Goal: Find specific page/section: Find specific page/section

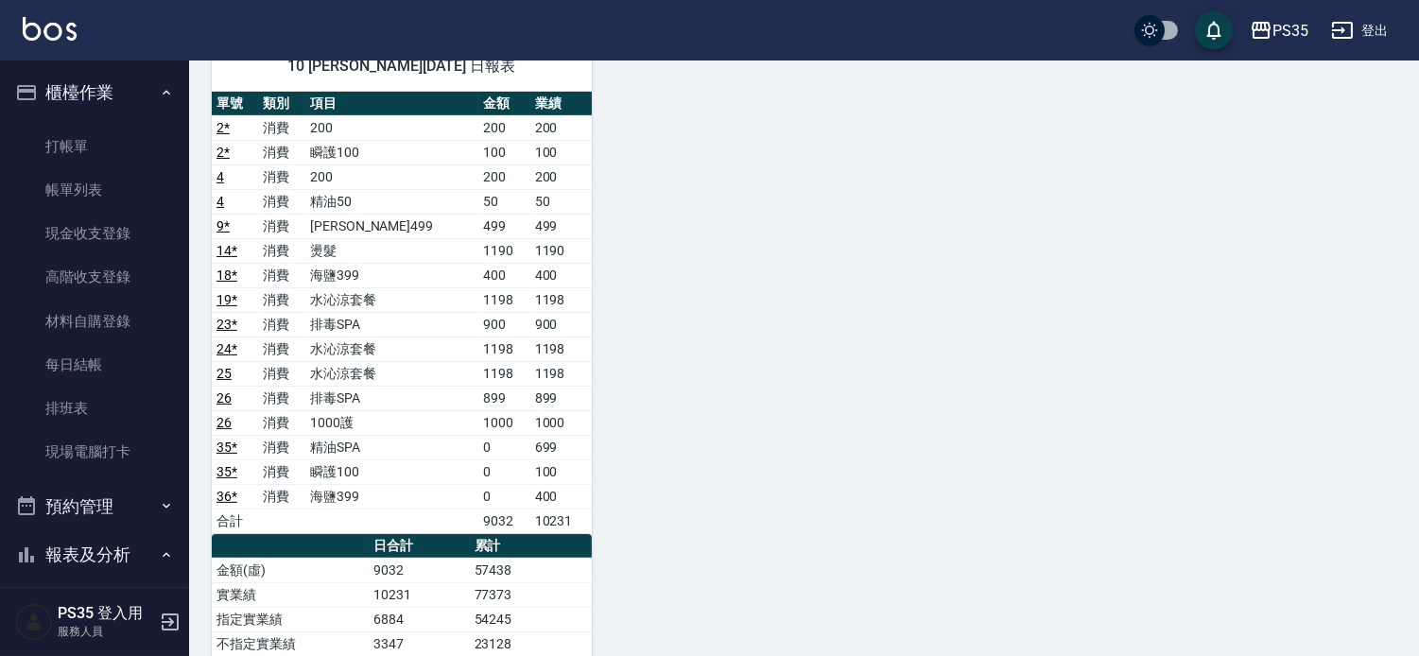
scroll to position [420, 0]
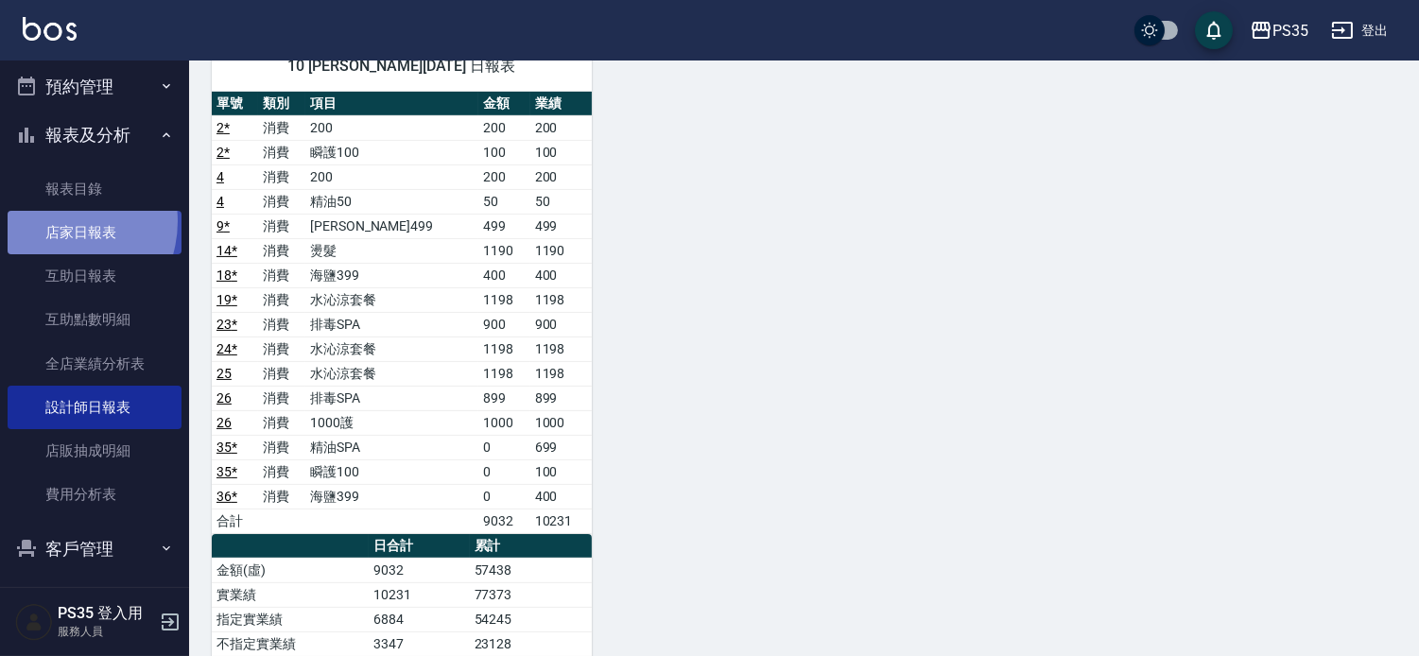
click at [55, 220] on link "店家日報表" at bounding box center [95, 232] width 174 height 43
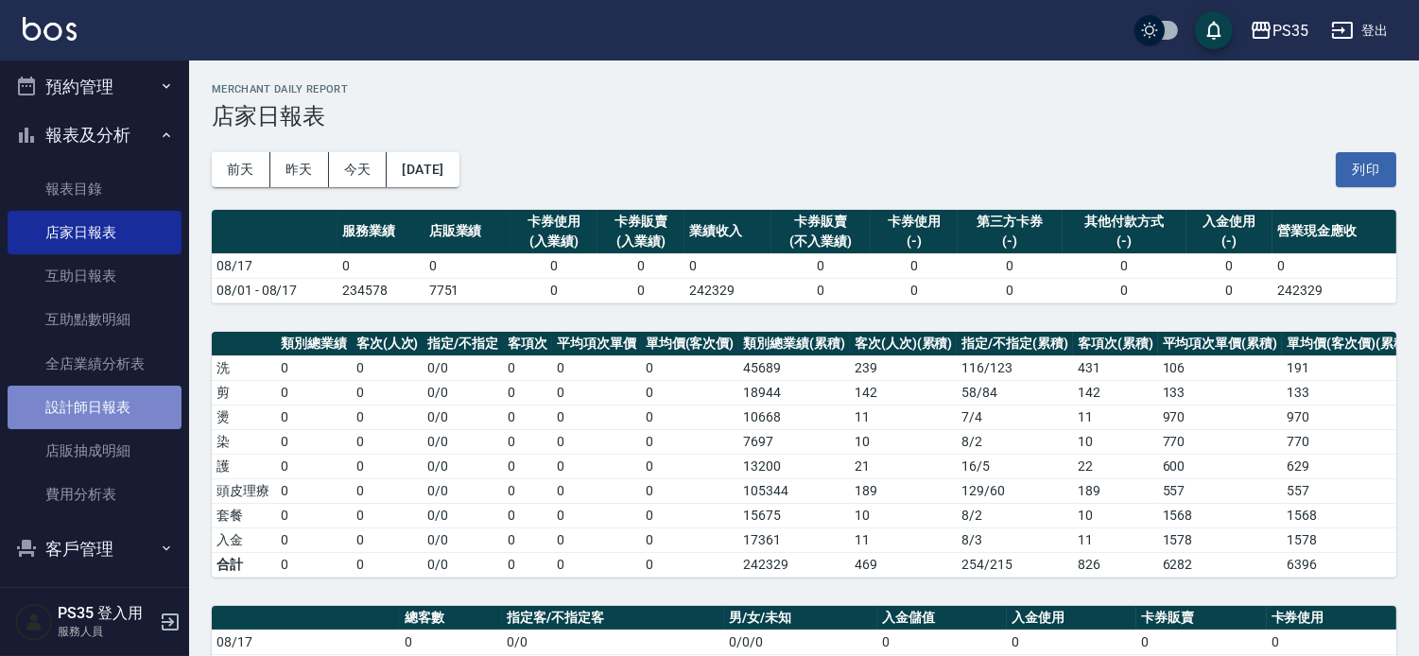
click at [152, 403] on link "設計師日報表" at bounding box center [95, 407] width 174 height 43
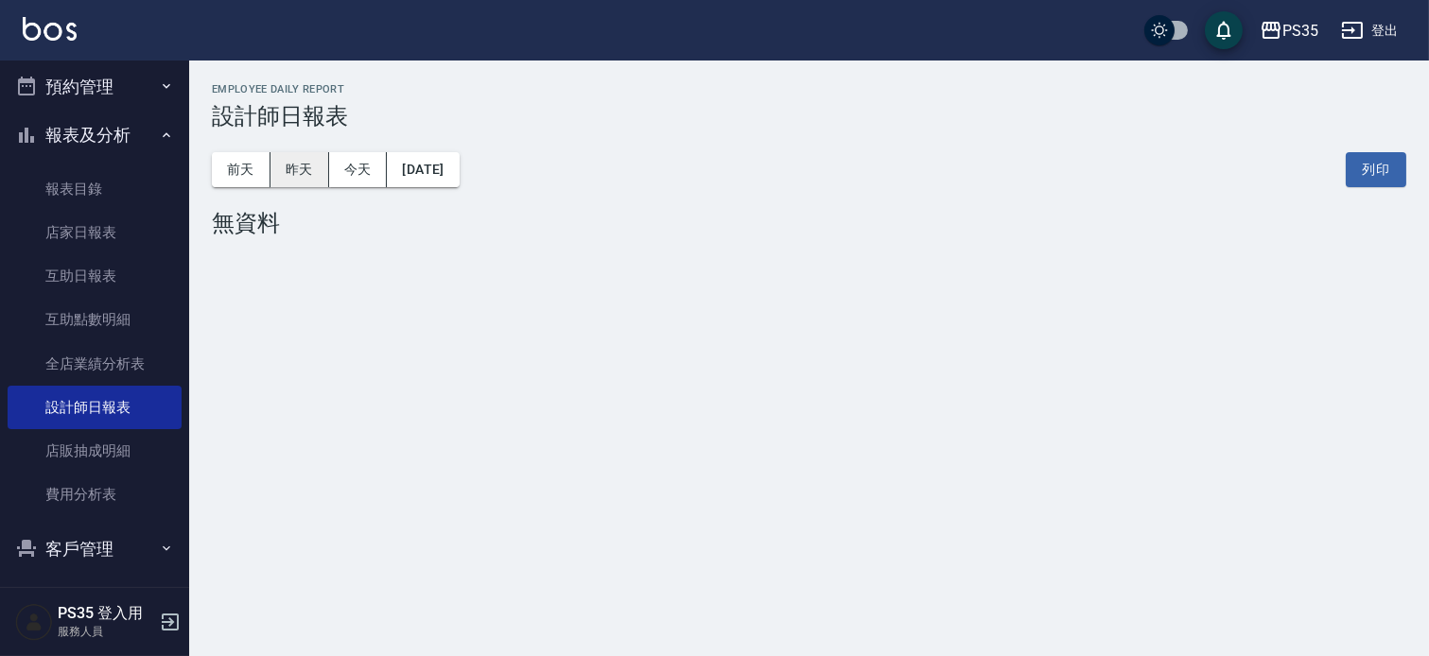
click at [315, 178] on button "昨天" at bounding box center [299, 169] width 59 height 35
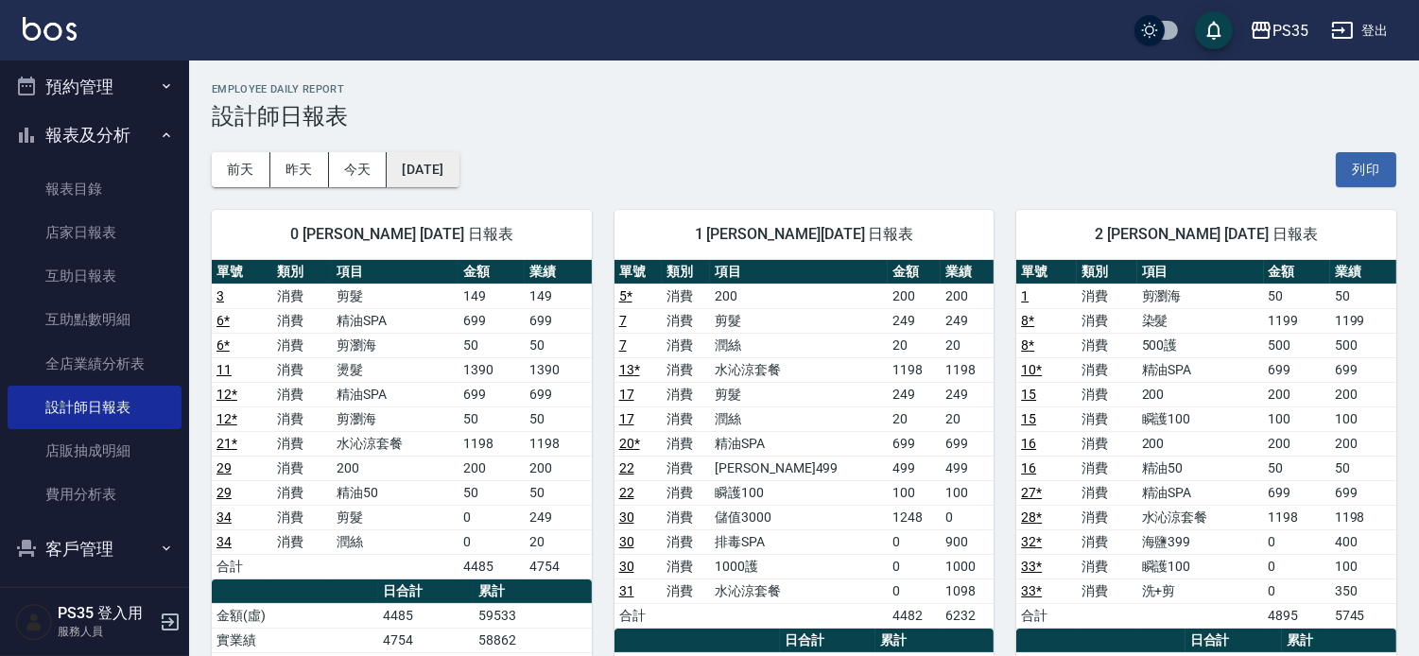
click at [449, 162] on button "[DATE]" at bounding box center [423, 169] width 72 height 35
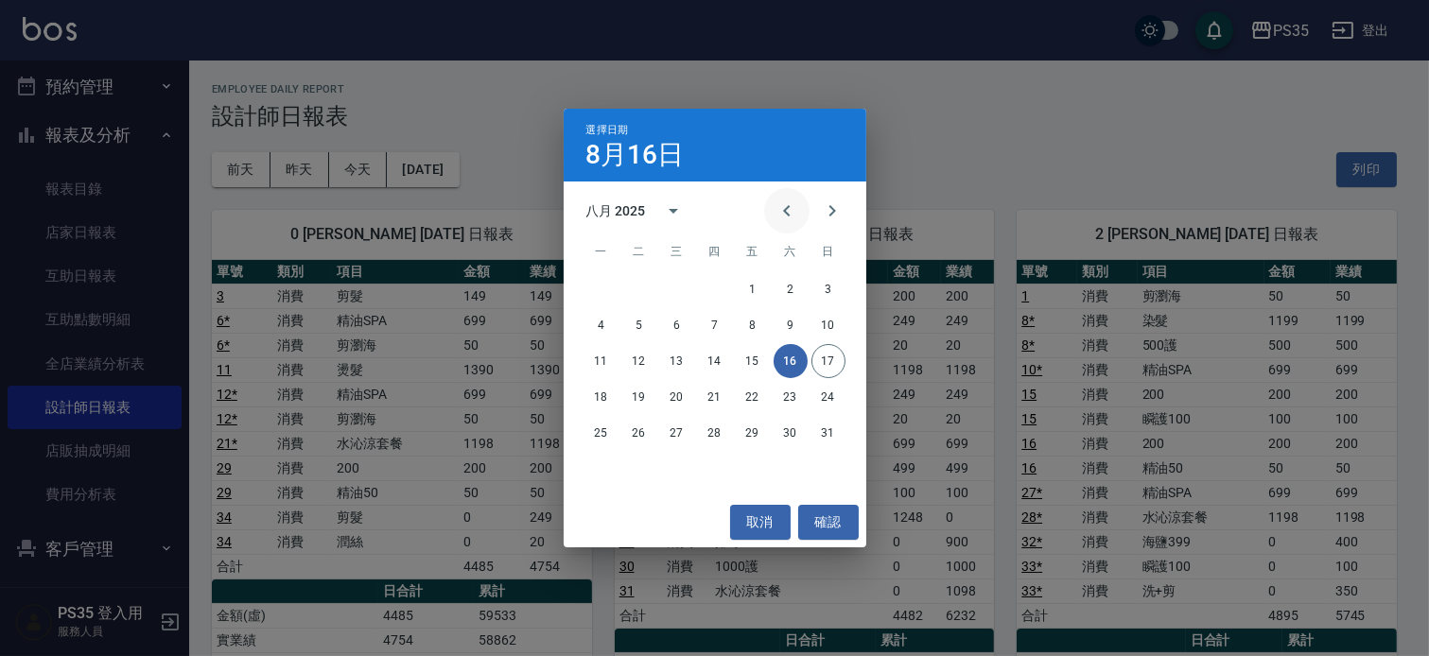
click at [783, 206] on icon "Previous month" at bounding box center [786, 210] width 7 height 11
click at [753, 362] on button "16" at bounding box center [753, 361] width 34 height 34
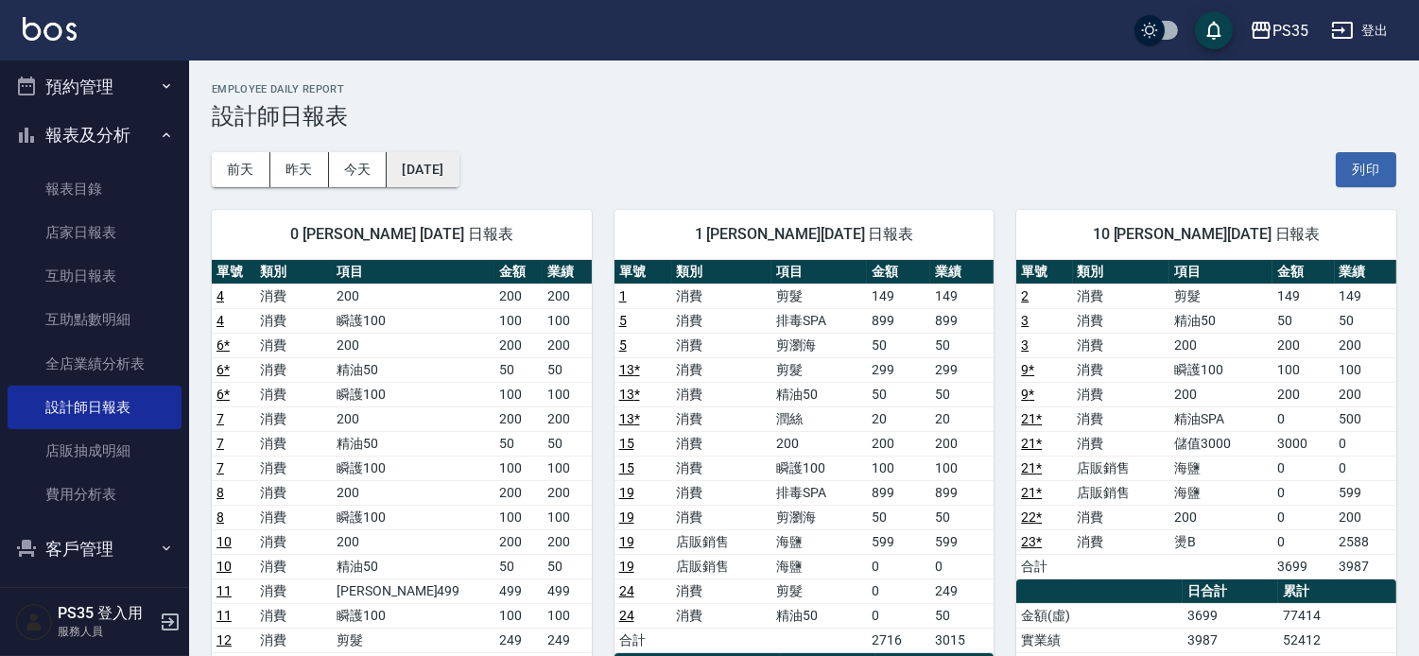
click at [452, 162] on button "[DATE]" at bounding box center [423, 169] width 72 height 35
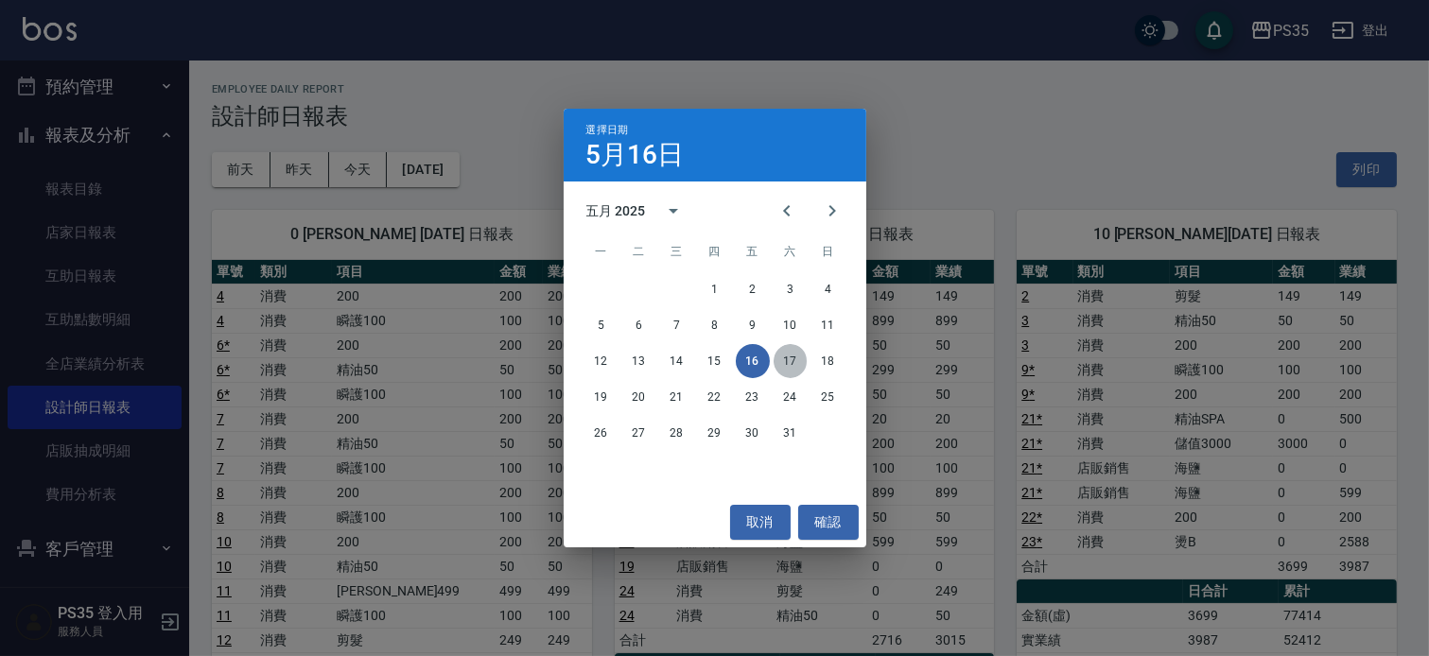
click at [786, 356] on button "17" at bounding box center [791, 361] width 34 height 34
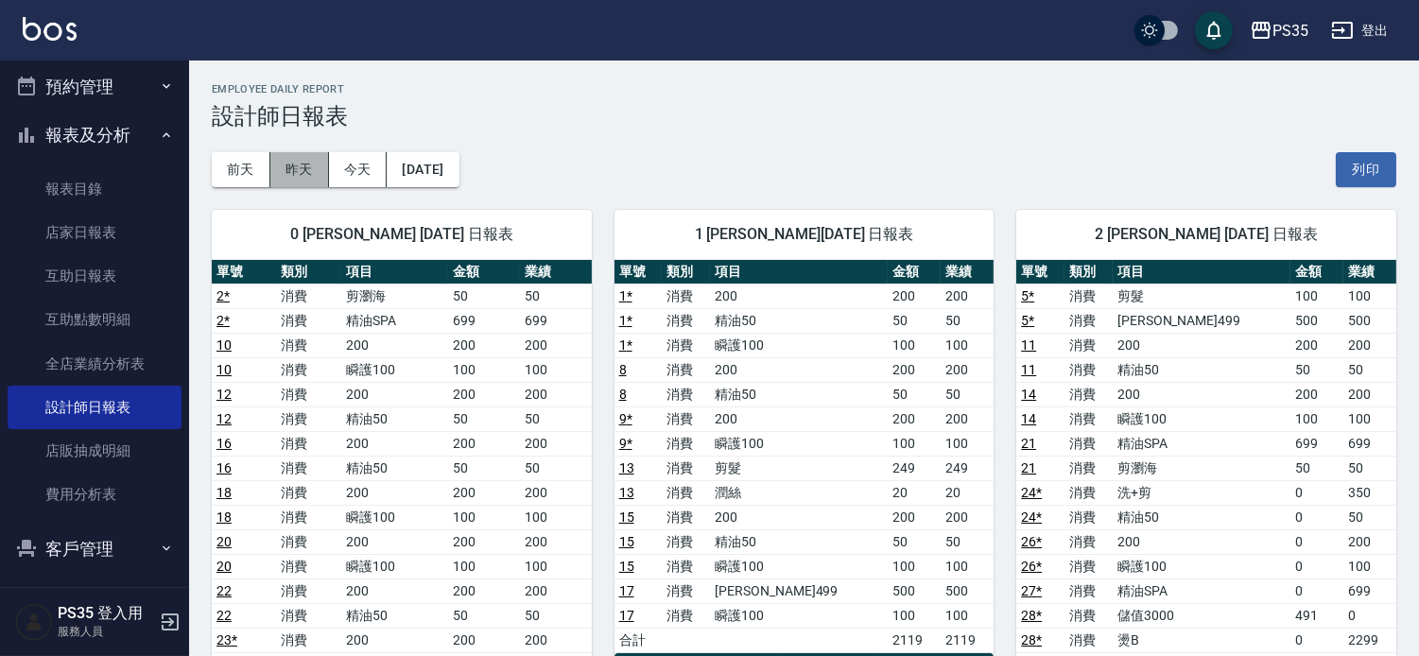
click at [309, 168] on button "昨天" at bounding box center [299, 169] width 59 height 35
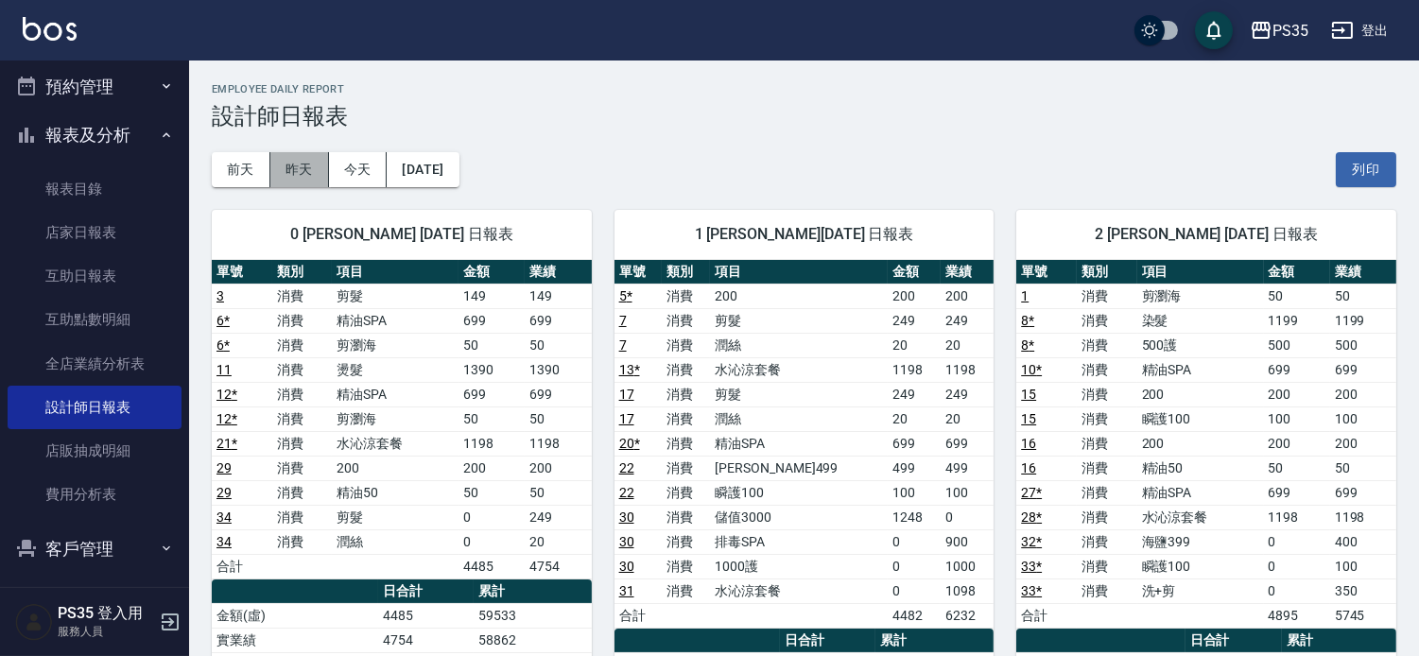
click at [285, 162] on button "昨天" at bounding box center [299, 169] width 59 height 35
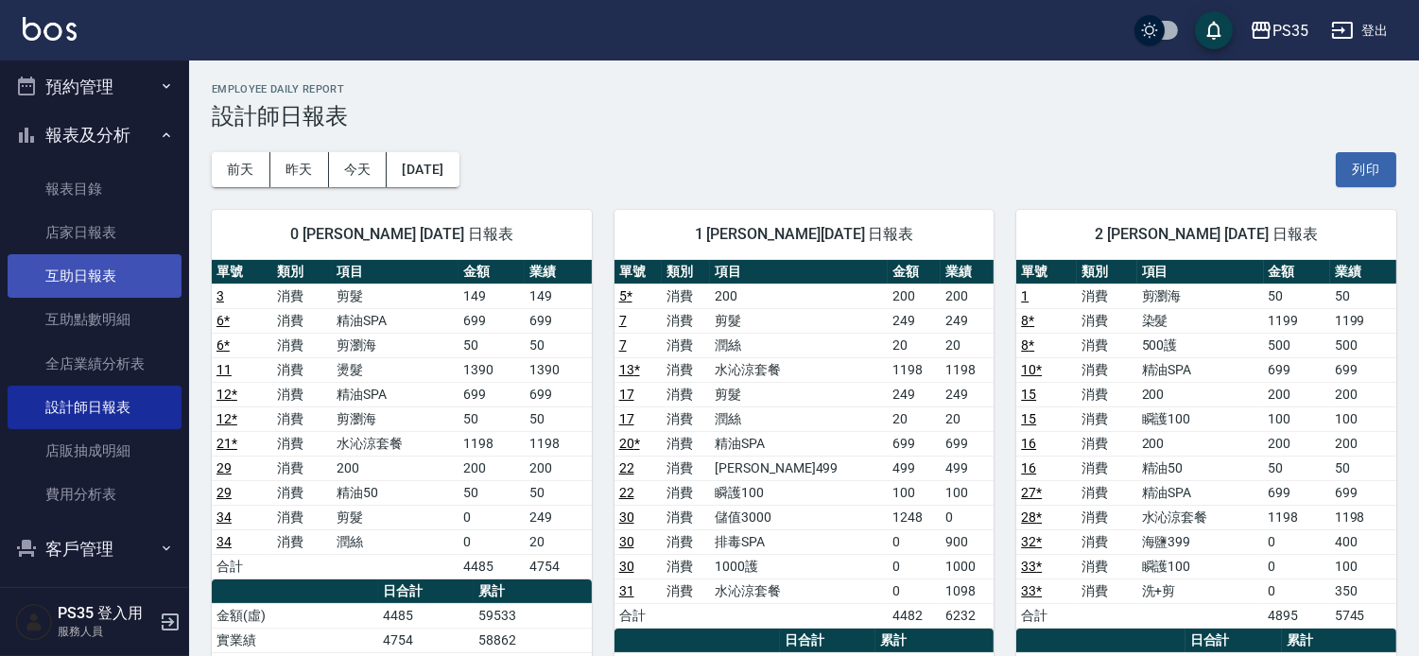
click at [116, 269] on link "互助日報表" at bounding box center [95, 275] width 174 height 43
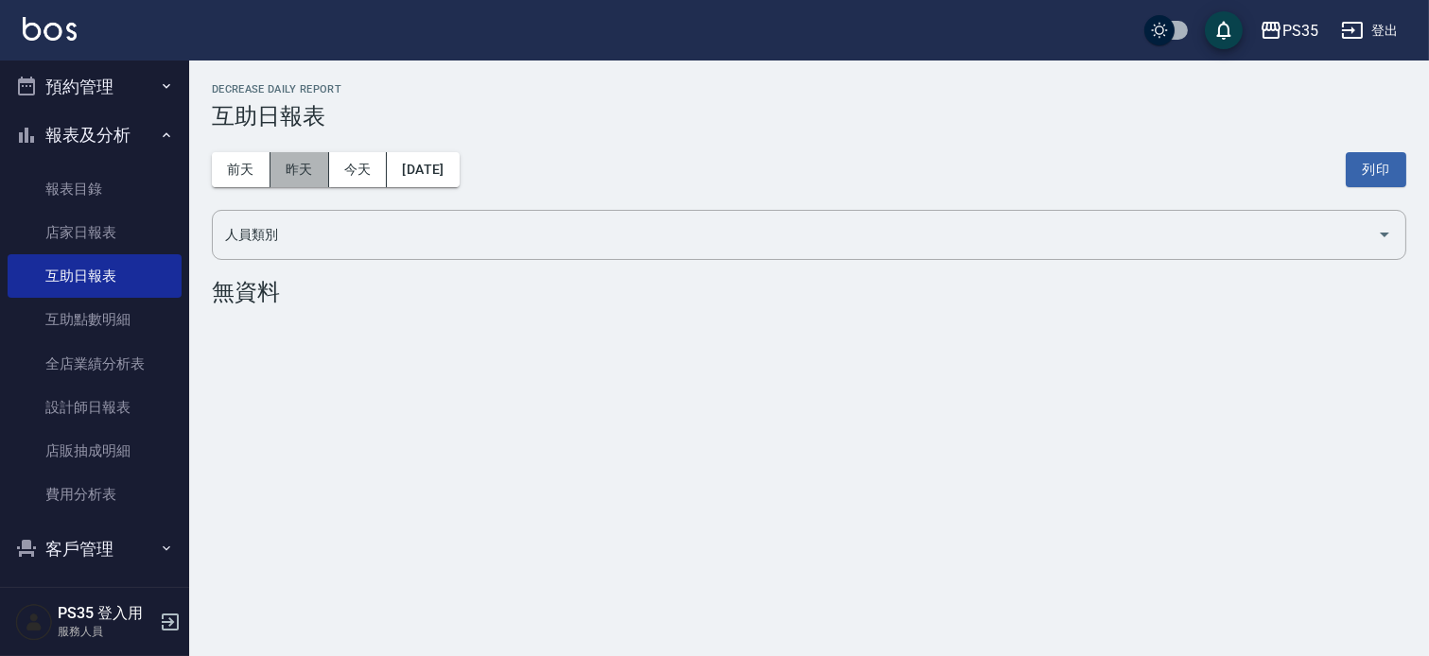
click at [297, 165] on button "昨天" at bounding box center [299, 169] width 59 height 35
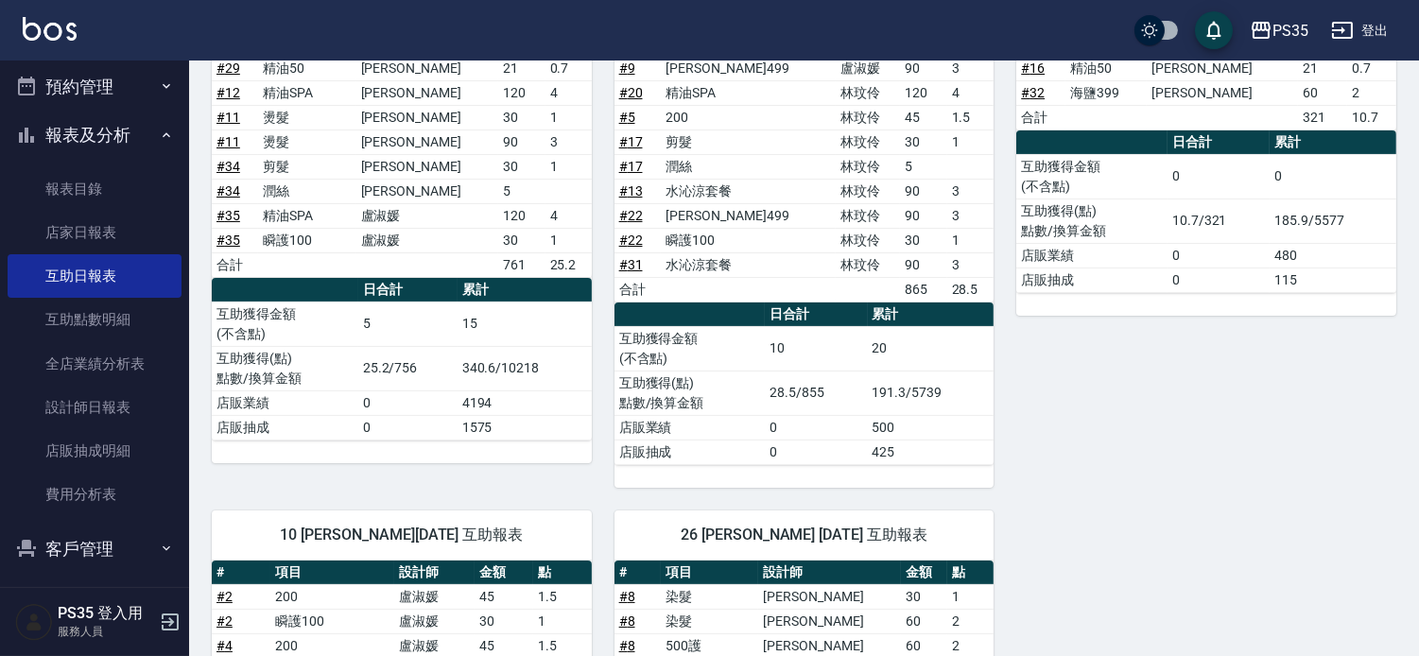
scroll to position [409, 0]
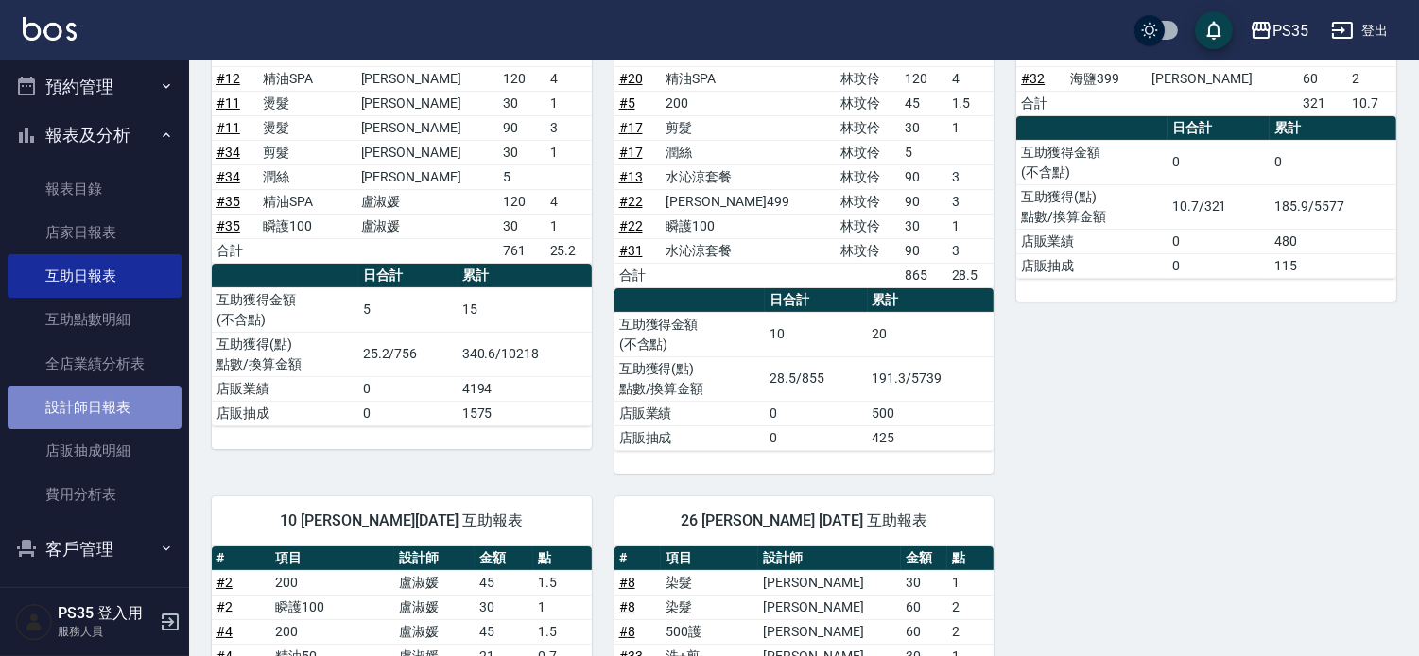
click at [106, 403] on link "設計師日報表" at bounding box center [95, 407] width 174 height 43
